Goal: Transaction & Acquisition: Purchase product/service

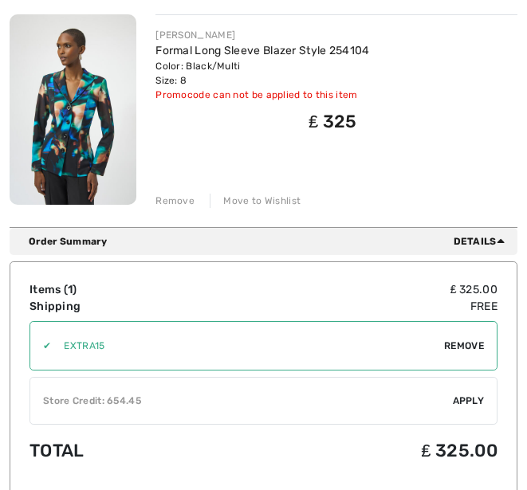
scroll to position [232, 0]
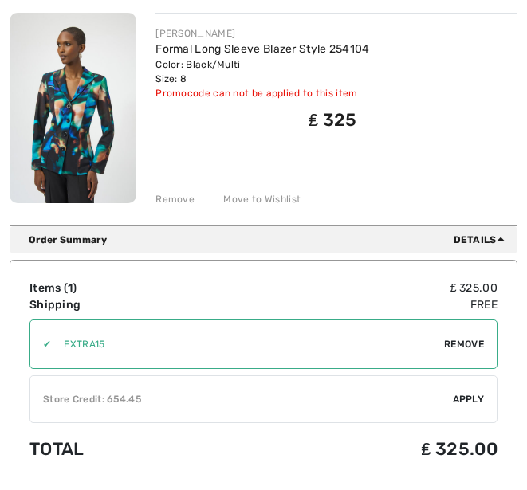
click at [480, 397] on span "Apply" at bounding box center [469, 399] width 32 height 14
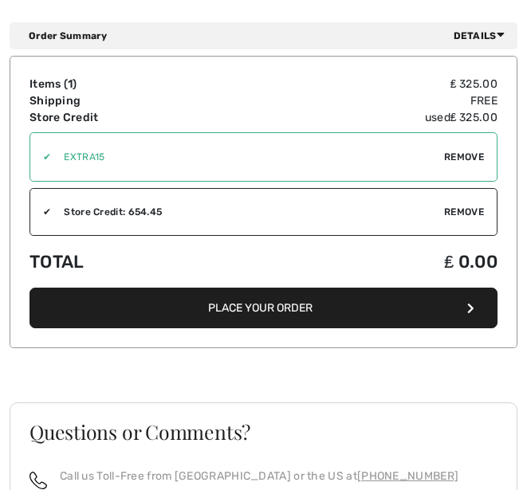
scroll to position [937, 0]
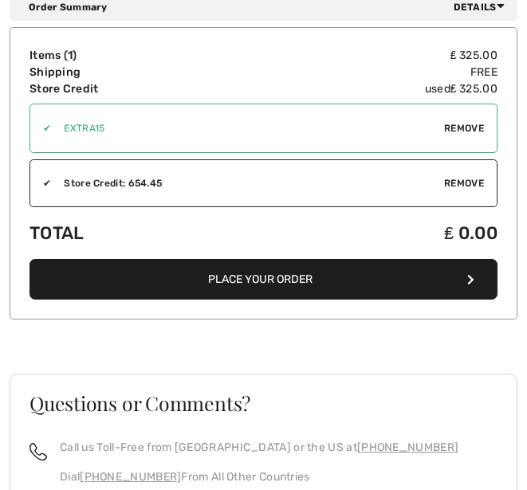
click at [299, 259] on button "Place Your Order" at bounding box center [263, 279] width 468 height 41
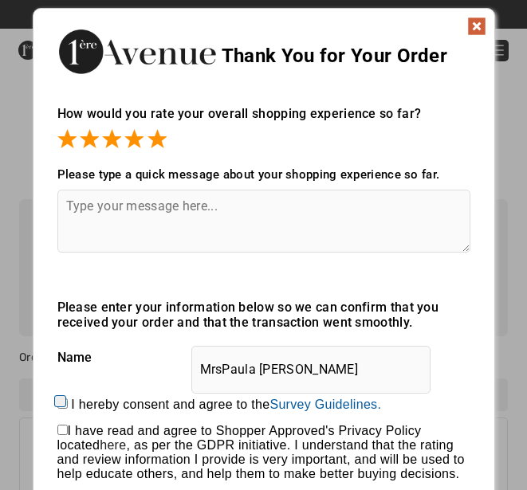
click at [125, 223] on textarea at bounding box center [263, 221] width 413 height 63
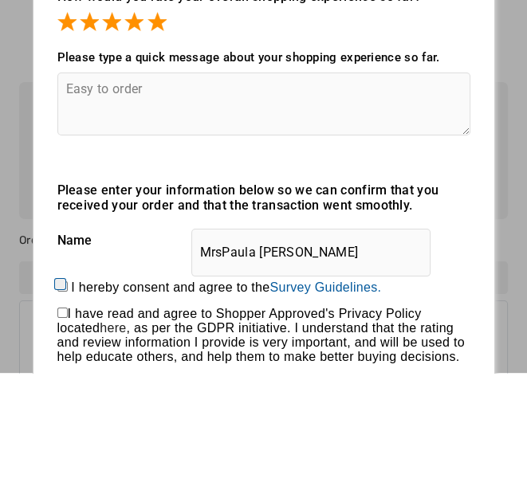
scroll to position [117, 0]
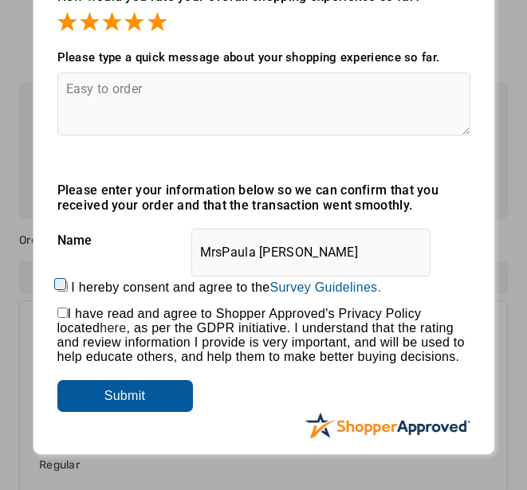
type textarea "Easy to order"
click at [170, 404] on input "Submit" at bounding box center [124, 396] width 135 height 32
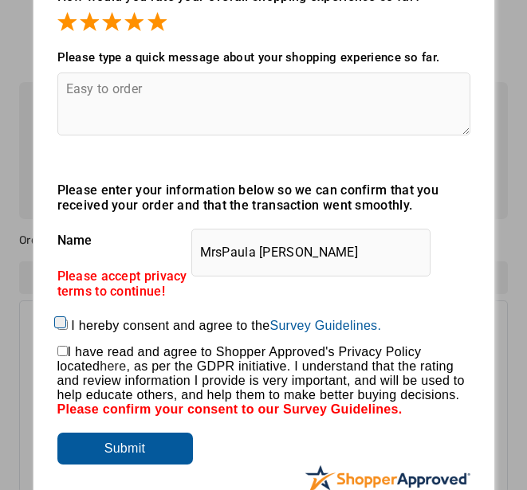
click at [61, 329] on input "I hereby consent and agree to the By submitting a review, you grant permission …" at bounding box center [62, 324] width 10 height 10
checkbox input "true"
click at [57, 356] on input "checkbox" at bounding box center [62, 351] width 10 height 10
checkbox input "true"
click at [159, 461] on input "Submit" at bounding box center [124, 449] width 135 height 32
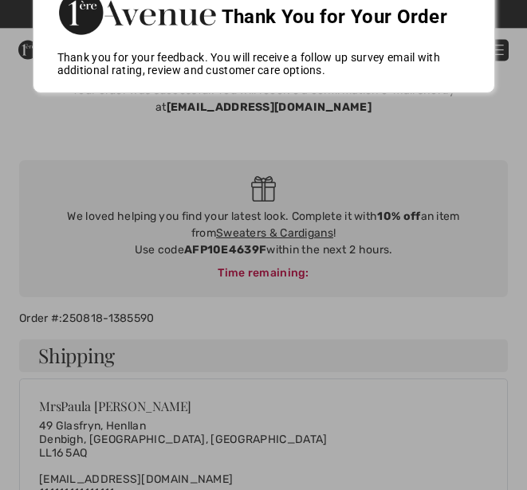
scroll to position [0, 0]
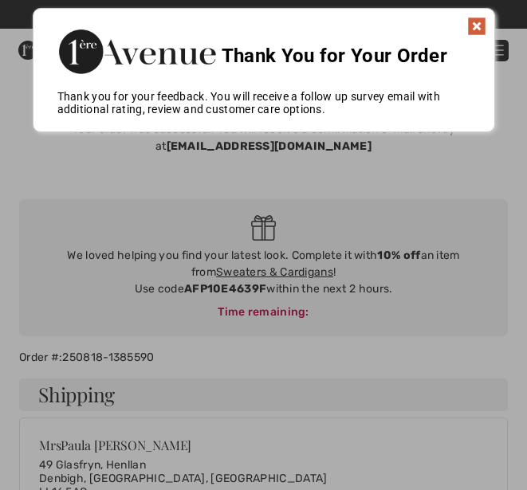
click at [308, 272] on div at bounding box center [263, 245] width 527 height 490
click at [303, 263] on div at bounding box center [263, 245] width 527 height 490
click at [476, 22] on img at bounding box center [476, 26] width 19 height 19
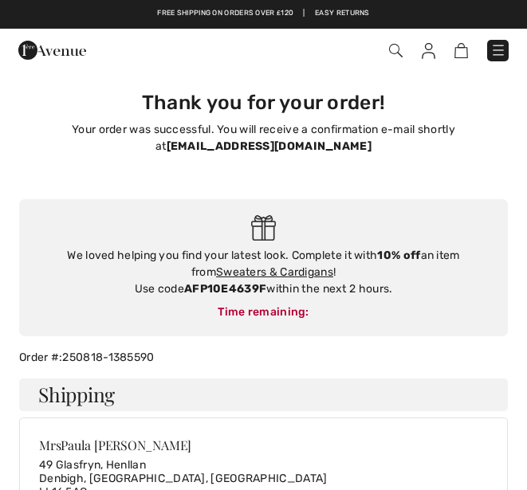
click at [396, 51] on img at bounding box center [396, 51] width 14 height 14
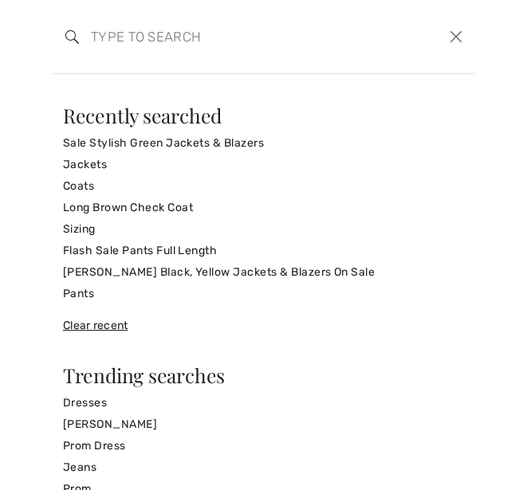
click at [449, 132] on link "Sale Stylish Green Jackets & Blazers" at bounding box center [263, 143] width 401 height 22
click at [460, 29] on button "Close" at bounding box center [456, 37] width 23 height 24
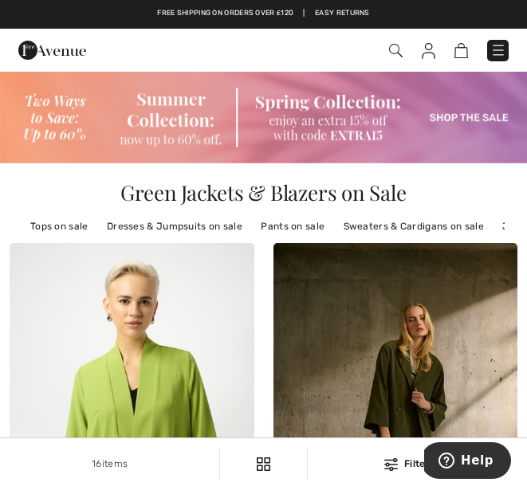
click at [446, 221] on link "Sweaters & Cardigans on sale" at bounding box center [413, 226] width 156 height 21
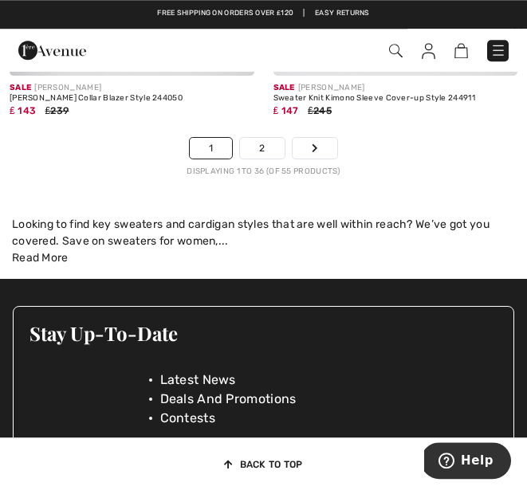
scroll to position [8172, 0]
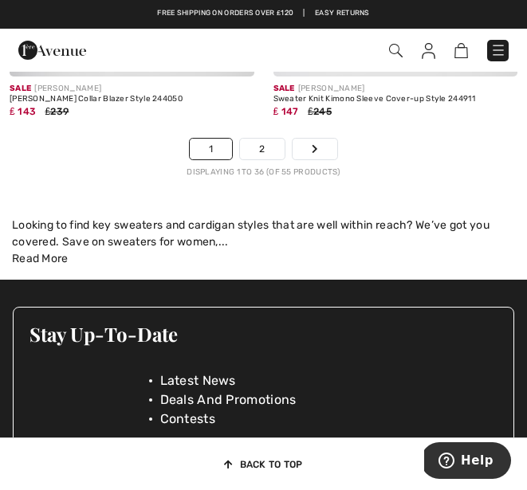
click at [255, 139] on link "2" at bounding box center [262, 149] width 44 height 21
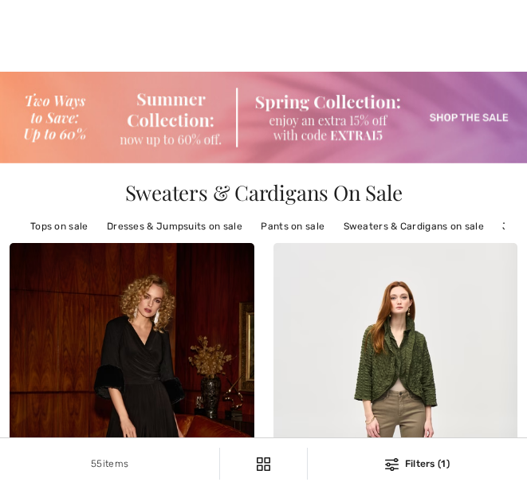
checkbox input "true"
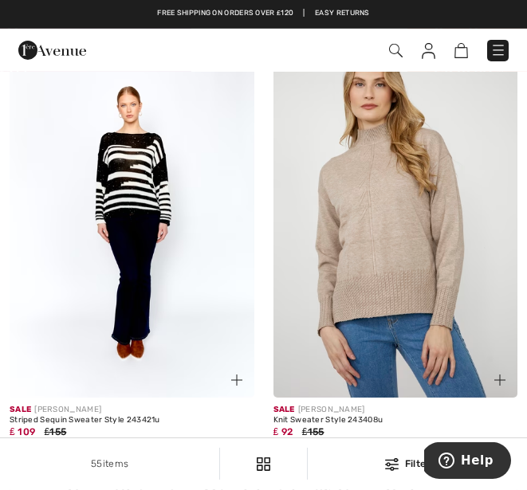
scroll to position [2401, 0]
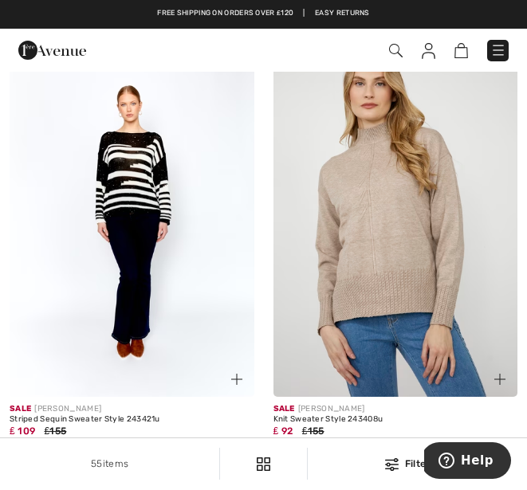
click at [458, 52] on img at bounding box center [461, 50] width 14 height 15
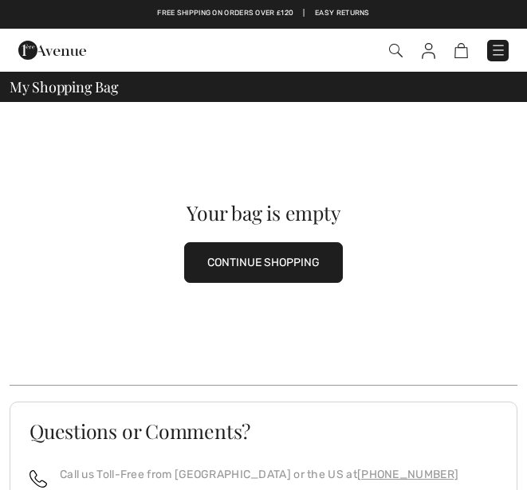
click at [401, 43] on span at bounding box center [394, 50] width 16 height 17
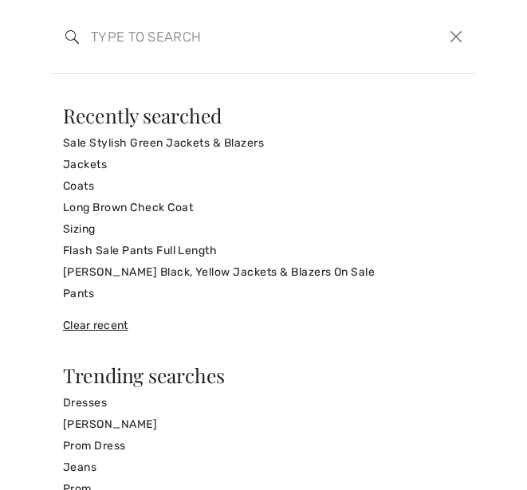
click at [210, 47] on input "search" at bounding box center [221, 37] width 284 height 48
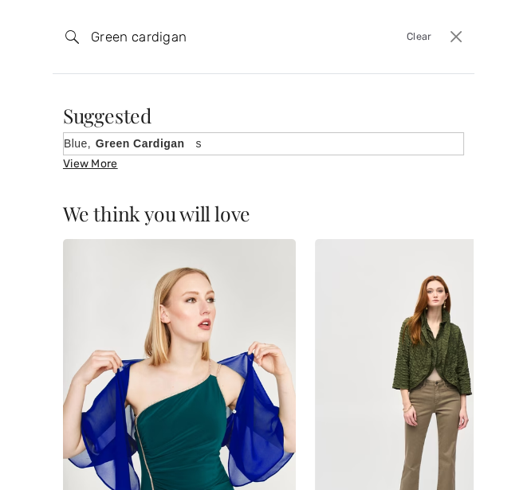
type input "Green cardigan"
click at [112, 165] on div "View More" at bounding box center [263, 163] width 401 height 17
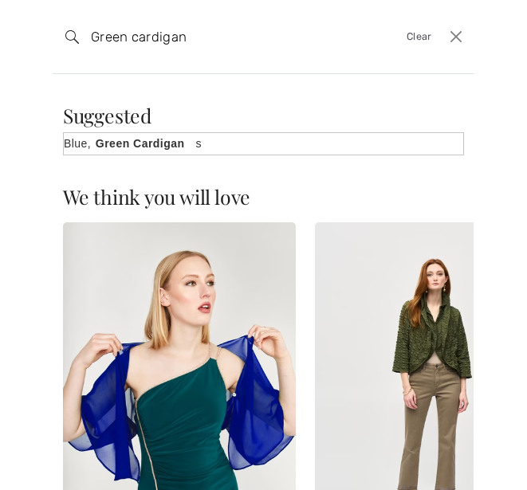
click at [494, 57] on div "Search Green cardigan Clear We think you will love New JOSEPH RIBKOFF Formal Hi…" at bounding box center [263, 245] width 527 height 490
click at [450, 40] on button "Close" at bounding box center [456, 37] width 23 height 24
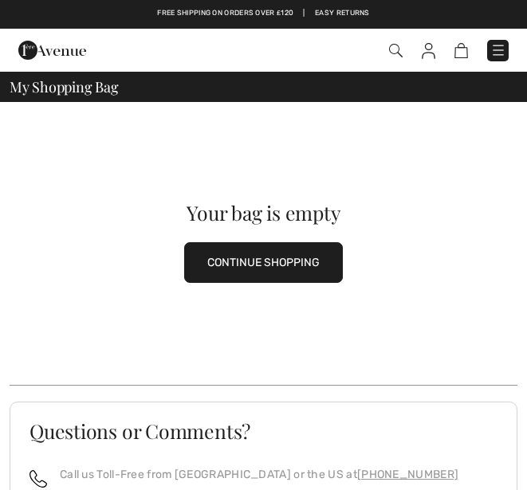
click at [389, 49] on img at bounding box center [396, 51] width 14 height 14
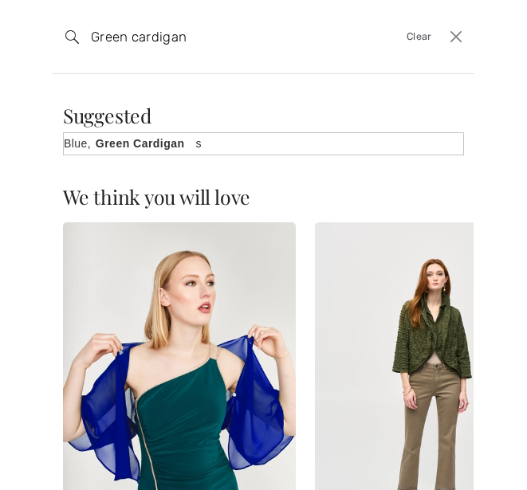
click at [438, 165] on div "Sorry, no results found for " " Some helpful tips for your search: Double check…" at bounding box center [263, 146] width 401 height 81
click at [417, 152] on link "Blue, Green Cardigan s" at bounding box center [263, 144] width 399 height 22
click at [461, 151] on link "Blue, Green Cardigan s" at bounding box center [263, 144] width 399 height 22
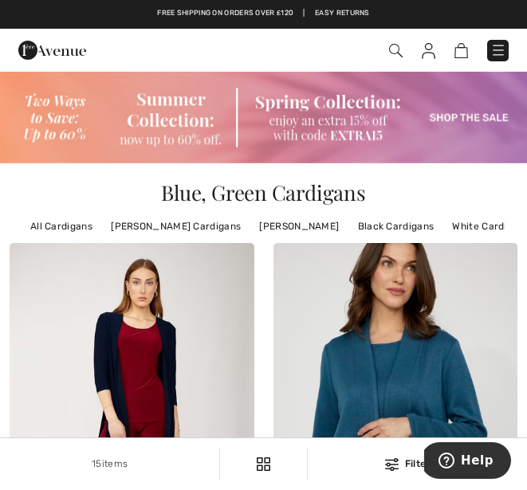
click at [356, 112] on img at bounding box center [263, 118] width 527 height 92
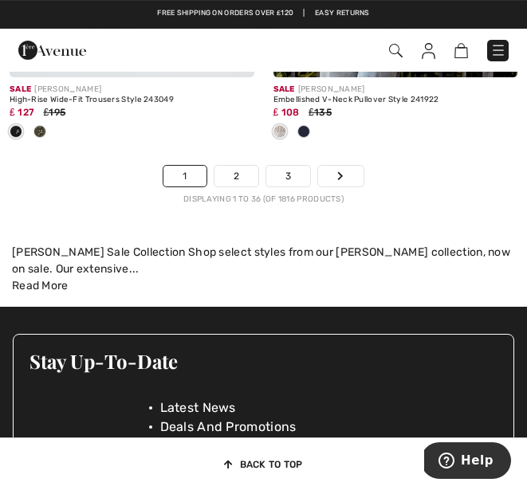
scroll to position [8186, 0]
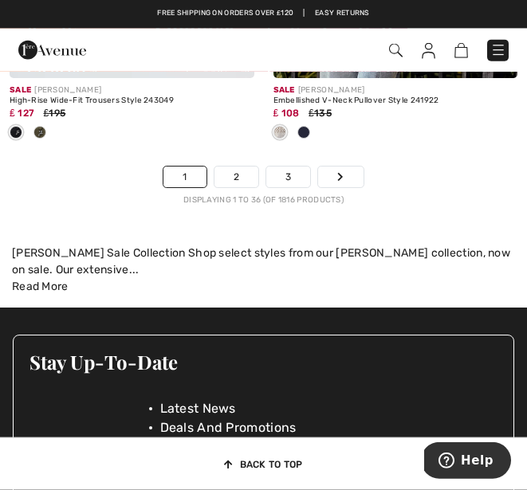
click at [242, 167] on link "2" at bounding box center [236, 177] width 44 height 21
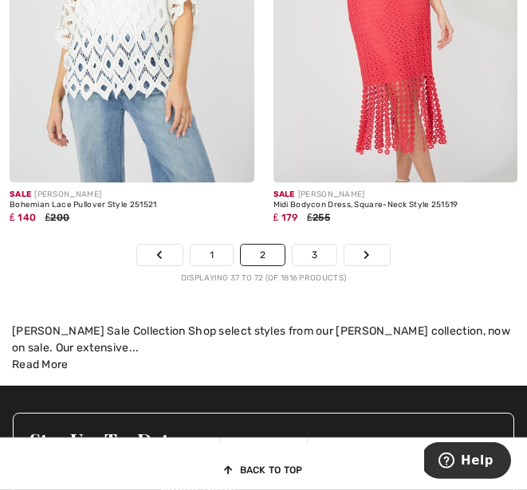
scroll to position [8116, 0]
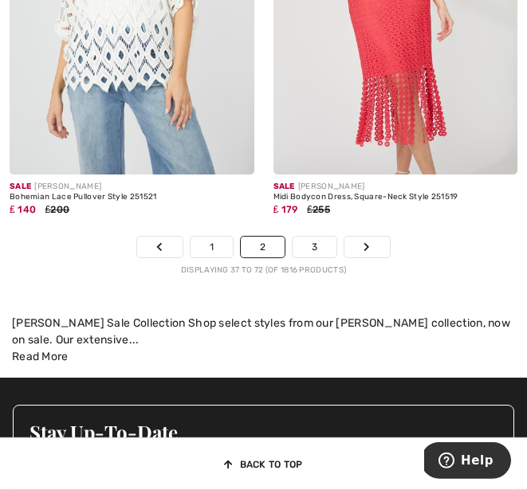
click at [321, 237] on link "3" at bounding box center [314, 247] width 44 height 21
click at [317, 237] on link "3" at bounding box center [314, 247] width 44 height 21
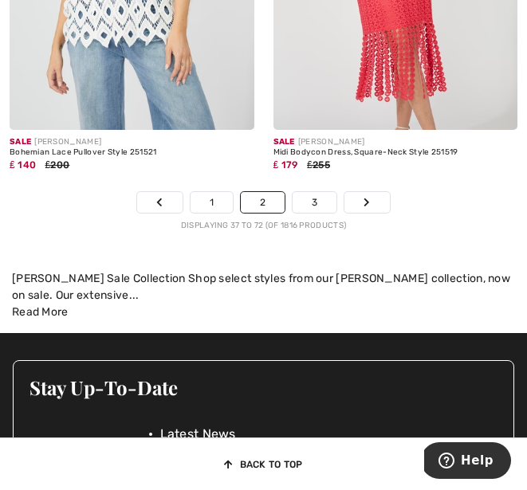
click at [317, 192] on link "3" at bounding box center [314, 202] width 44 height 21
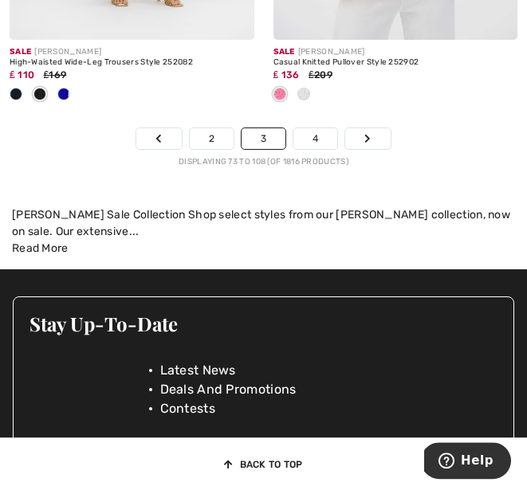
scroll to position [8330, 0]
click at [319, 128] on link "4" at bounding box center [315, 138] width 44 height 21
click at [323, 128] on link "4" at bounding box center [315, 138] width 44 height 21
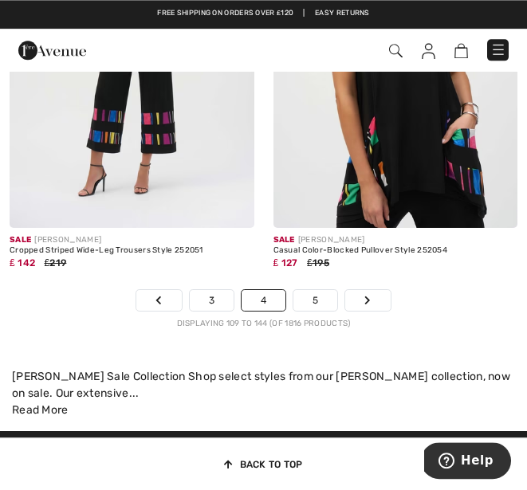
scroll to position [8273, 0]
click at [315, 292] on link "5" at bounding box center [315, 300] width 44 height 21
click at [331, 290] on link "5" at bounding box center [315, 300] width 44 height 21
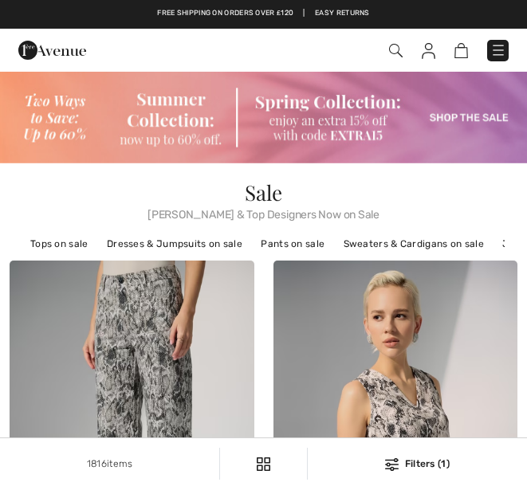
checkbox input "true"
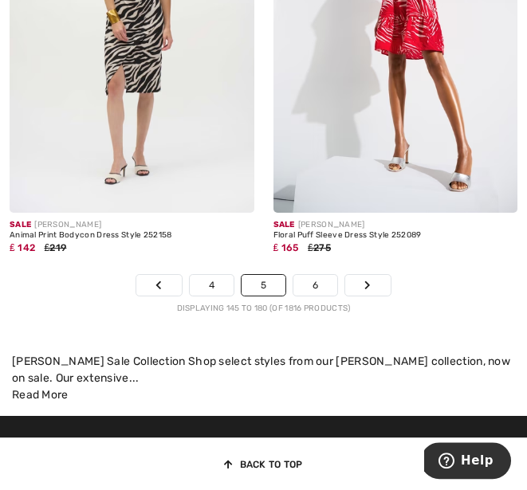
scroll to position [8107, 0]
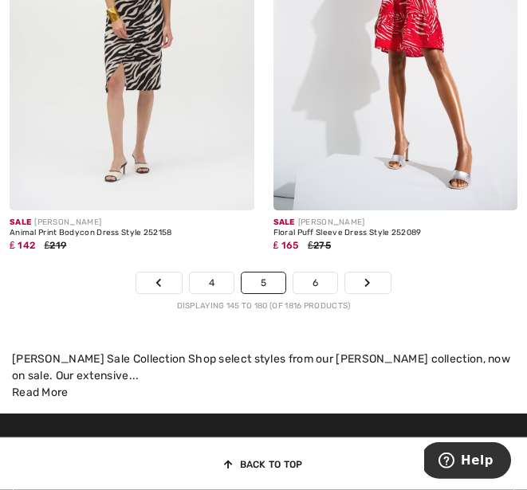
click at [324, 272] on link "6" at bounding box center [315, 282] width 44 height 21
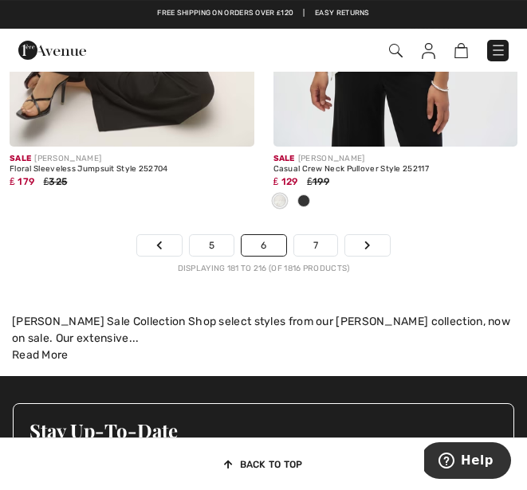
scroll to position [8065, 0]
click at [319, 235] on link "7" at bounding box center [315, 245] width 43 height 21
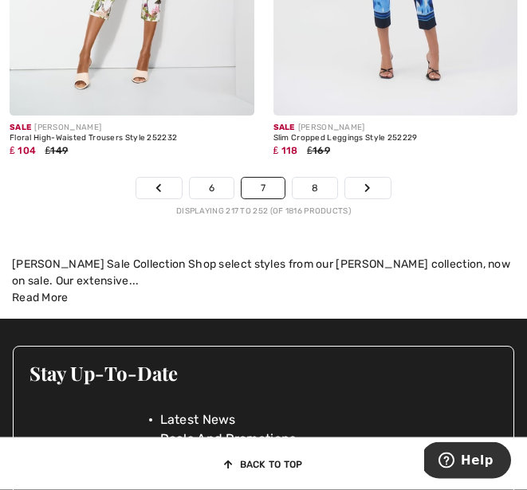
scroll to position [8044, 0]
click at [314, 186] on link "8" at bounding box center [314, 188] width 45 height 21
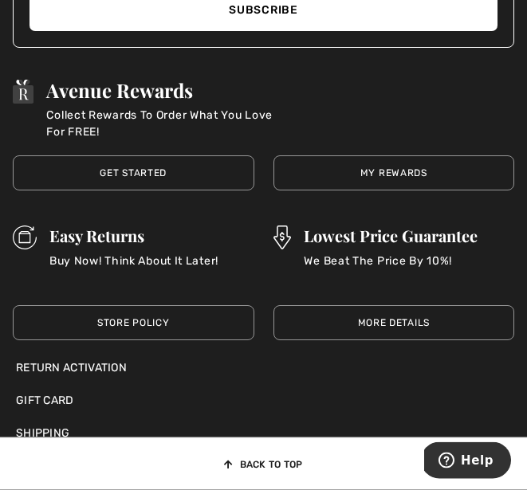
scroll to position [8713, 0]
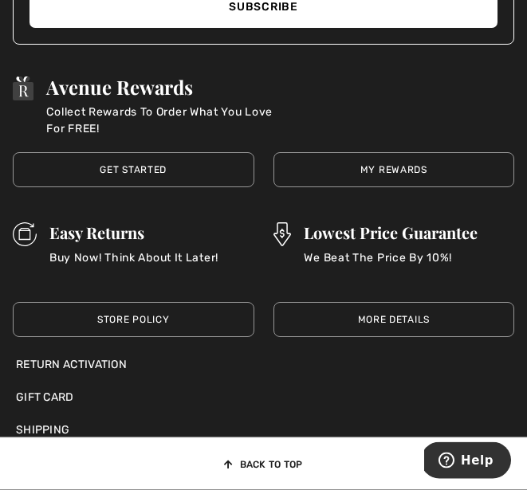
click at [474, 450] on button "Help" at bounding box center [466, 459] width 90 height 37
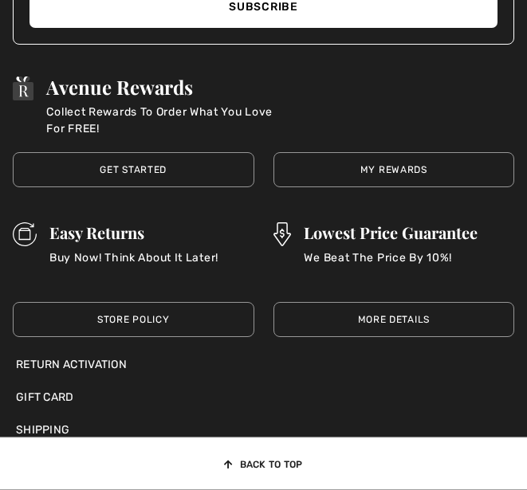
scroll to position [0, 0]
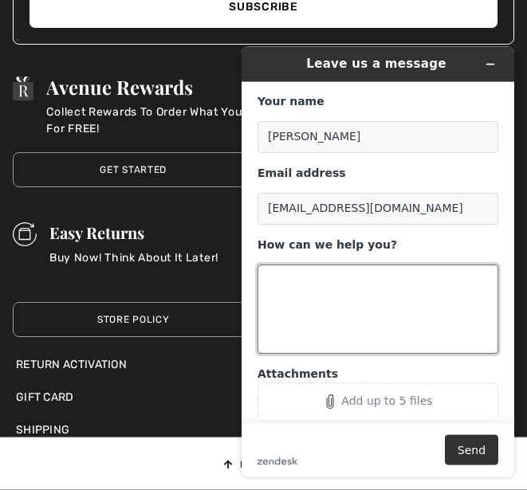
click at [294, 273] on textarea "How can we help you?" at bounding box center [377, 308] width 241 height 89
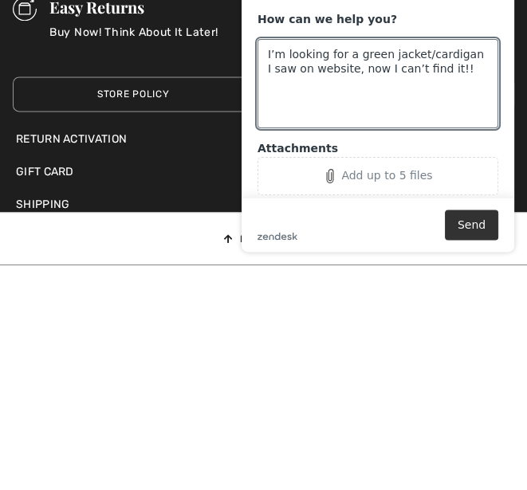
scroll to position [8938, 0]
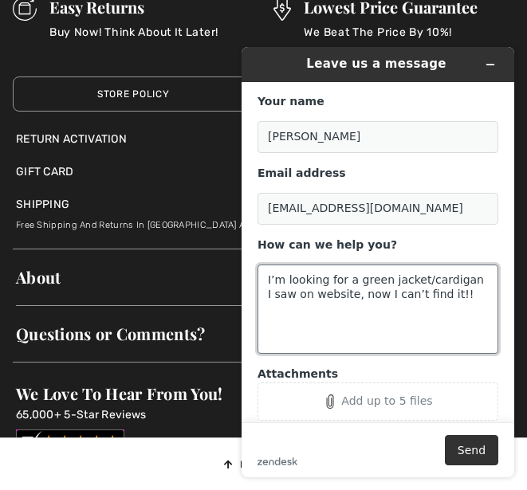
type textarea "I’m looking for a green jacket/cardigan I saw on website, now I can’t find it!!"
click at [480, 441] on button "Send" at bounding box center [471, 450] width 53 height 30
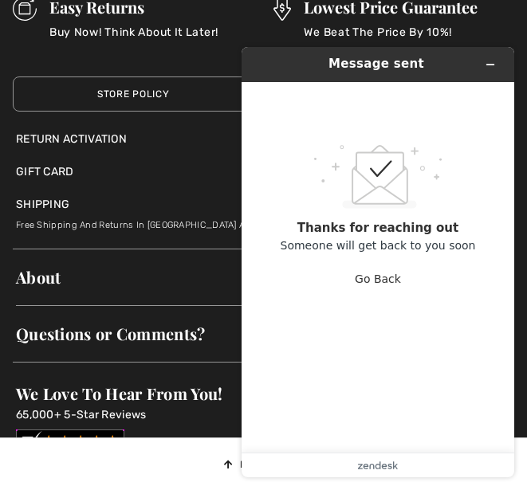
click at [392, 281] on button "Go Back" at bounding box center [378, 279] width 46 height 30
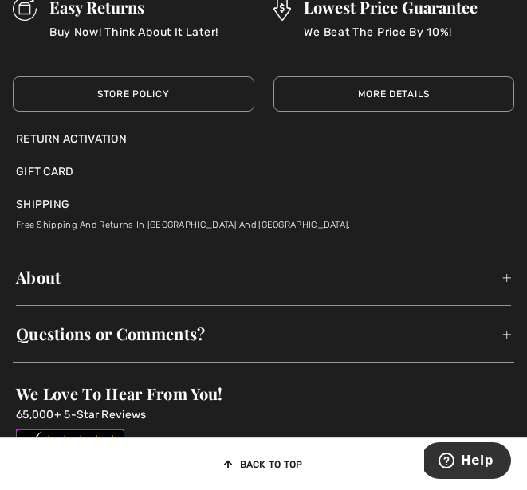
click at [113, 131] on div "Return Activation" at bounding box center [263, 139] width 495 height 17
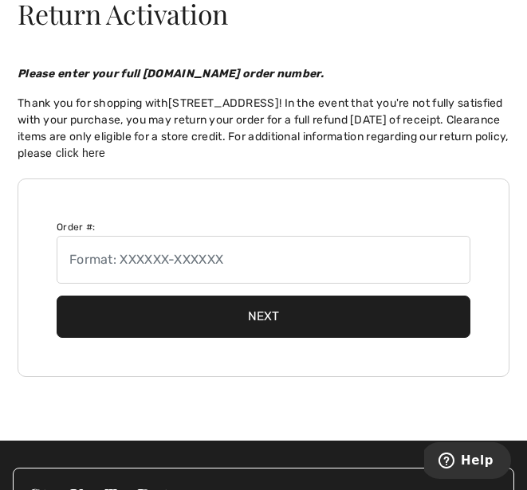
scroll to position [203, 0]
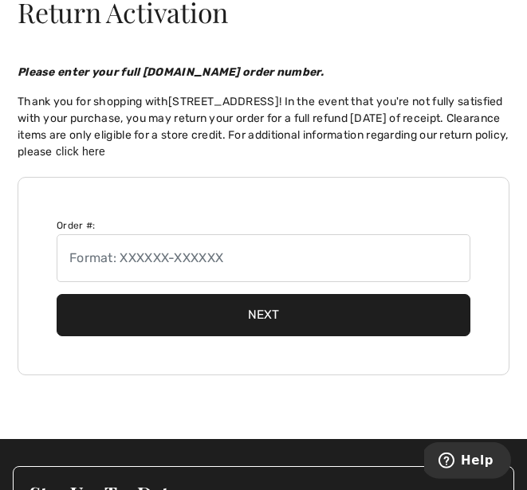
click at [279, 313] on button "Next" at bounding box center [263, 315] width 413 height 42
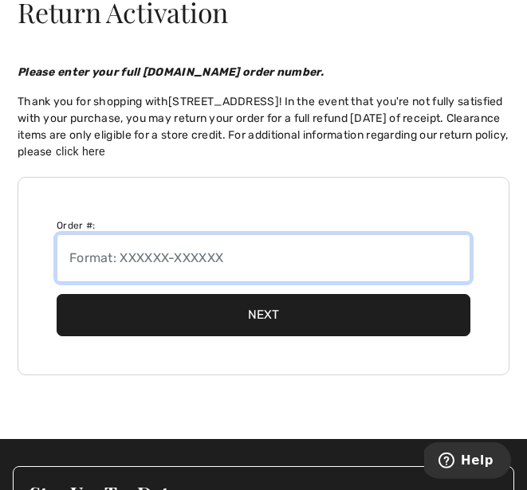
click at [233, 256] on input "text" at bounding box center [263, 258] width 413 height 48
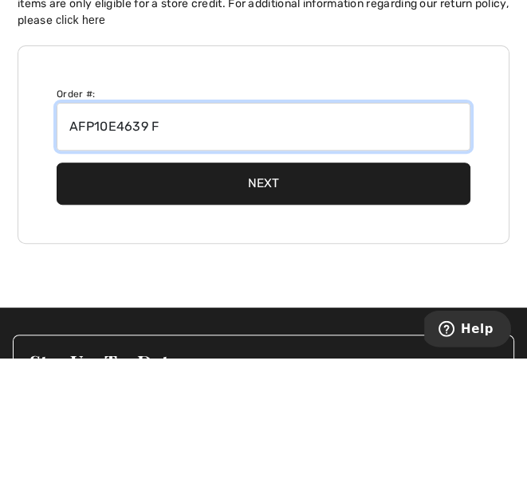
type input "AFP10E4639 F"
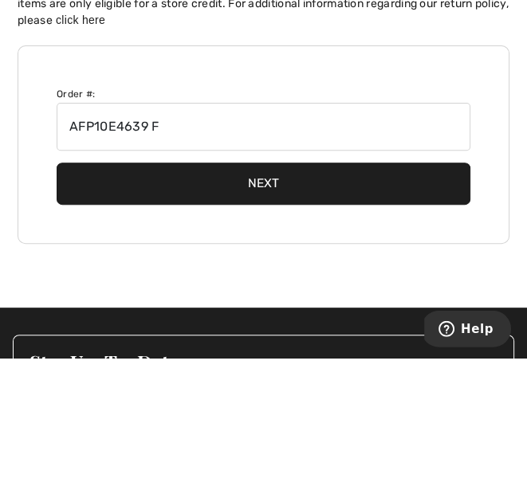
click at [288, 294] on button "Next" at bounding box center [263, 315] width 413 height 42
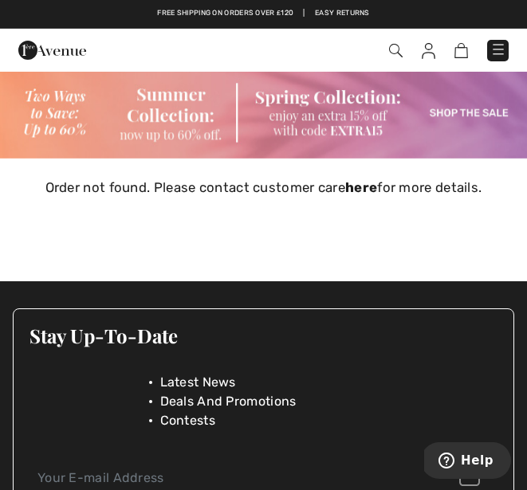
scroll to position [0, 0]
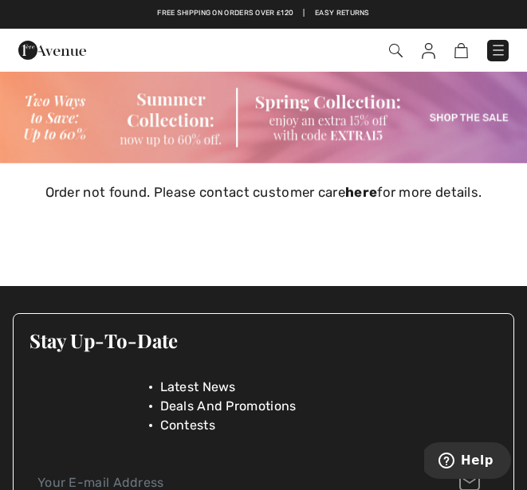
click at [424, 47] on img at bounding box center [428, 51] width 14 height 16
click at [428, 49] on img at bounding box center [428, 51] width 14 height 16
click at [499, 221] on div "Order not found. Please contact customer care here for more details." at bounding box center [264, 193] width 492 height 60
click at [320, 207] on div "Order not found. Please contact customer care here for more details." at bounding box center [264, 193] width 492 height 60
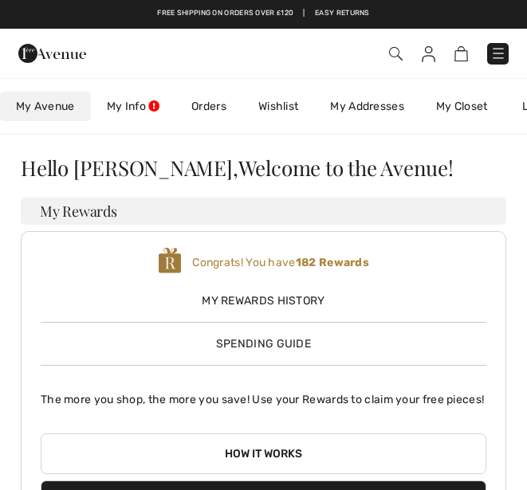
checkbox input "true"
click at [391, 51] on img at bounding box center [396, 54] width 14 height 14
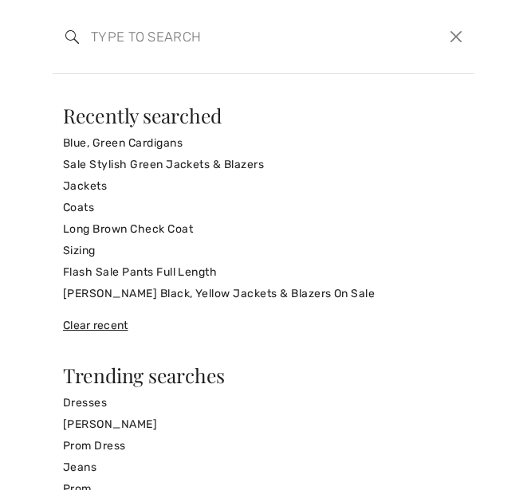
click at [452, 34] on button "Close" at bounding box center [456, 37] width 23 height 24
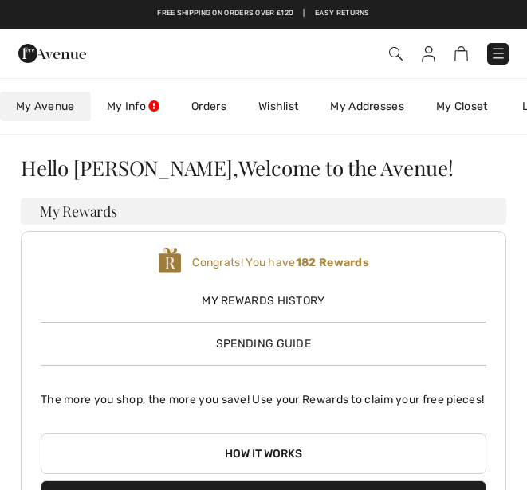
click at [425, 53] on img at bounding box center [428, 54] width 14 height 16
click at [474, 104] on link "My Closet" at bounding box center [462, 106] width 84 height 29
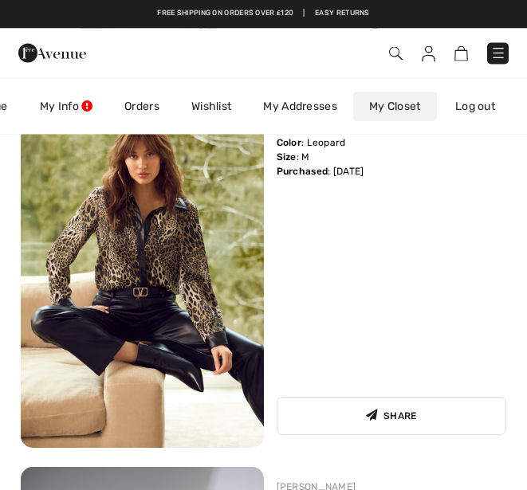
scroll to position [1337, 0]
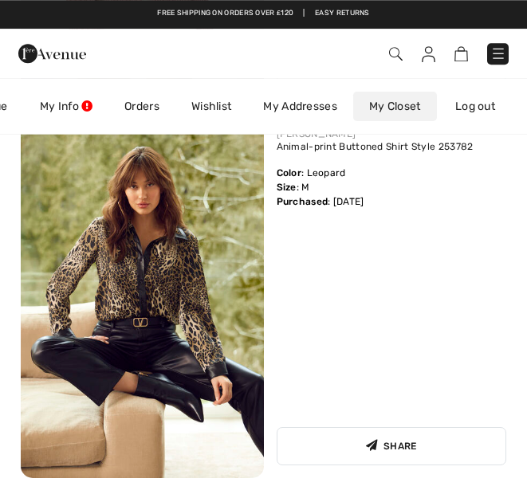
click at [175, 292] on img at bounding box center [142, 296] width 243 height 364
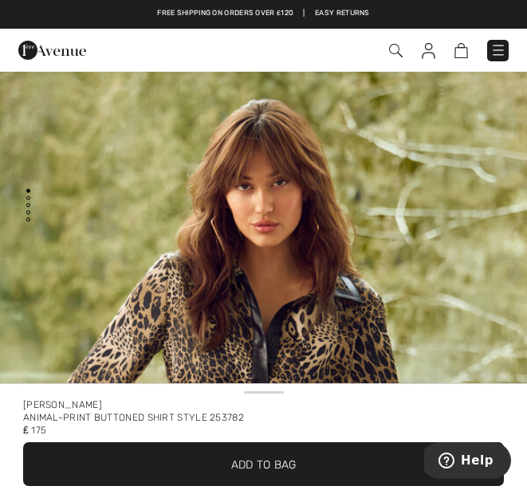
click at [390, 53] on img at bounding box center [396, 51] width 14 height 14
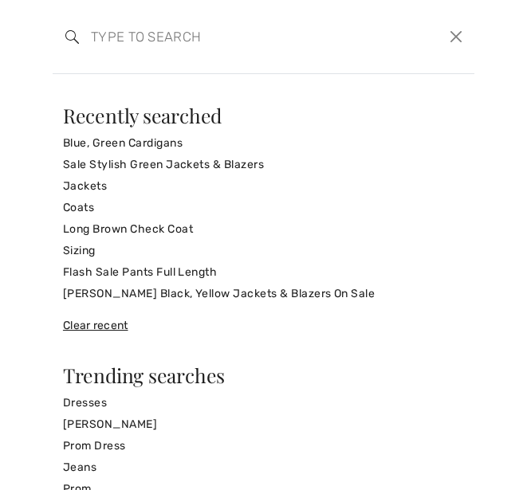
click at [457, 36] on button "Close" at bounding box center [456, 37] width 23 height 24
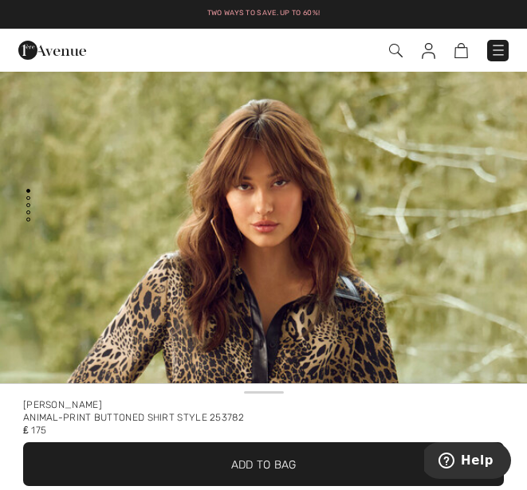
click at [454, 114] on img "1 / 5" at bounding box center [263, 424] width 527 height 790
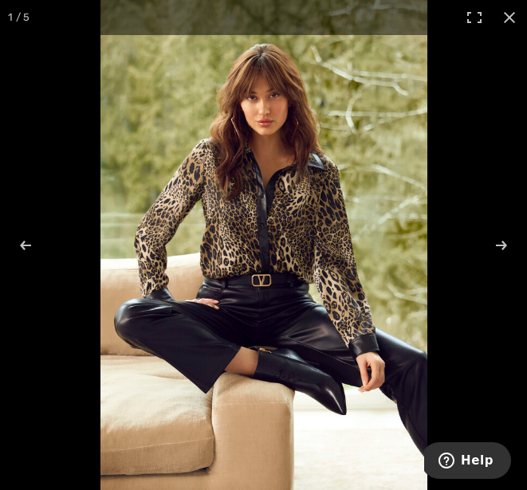
click at [483, 449] on button "Help" at bounding box center [466, 460] width 90 height 37
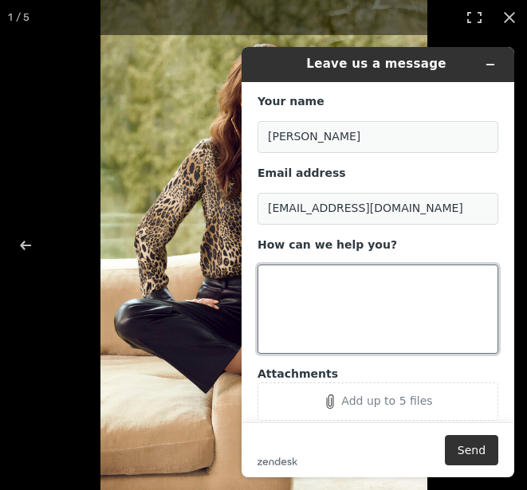
click at [293, 283] on textarea "How can we help you?" at bounding box center [377, 309] width 241 height 89
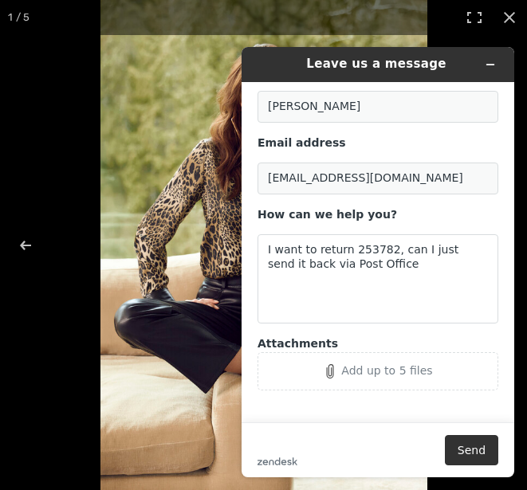
scroll to position [29, 0]
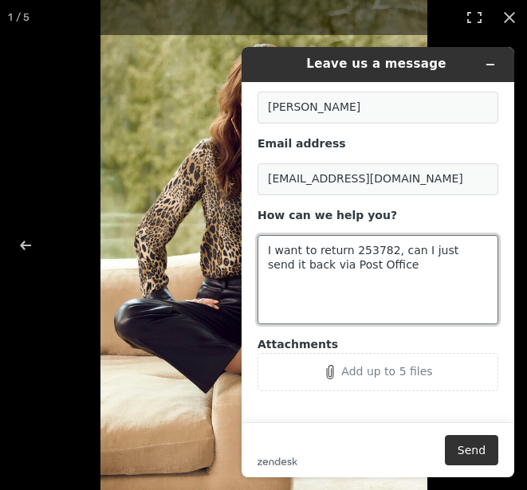
type textarea "I want to return 253782, can I just send it back via Post Office"
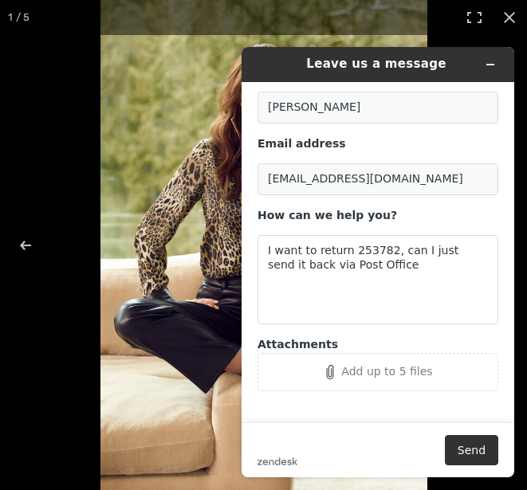
click at [480, 441] on button "Send" at bounding box center [471, 450] width 53 height 30
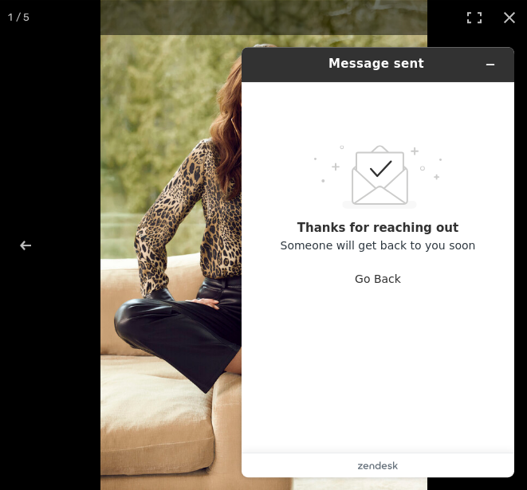
scroll to position [182, 0]
